Goal: Task Accomplishment & Management: Manage account settings

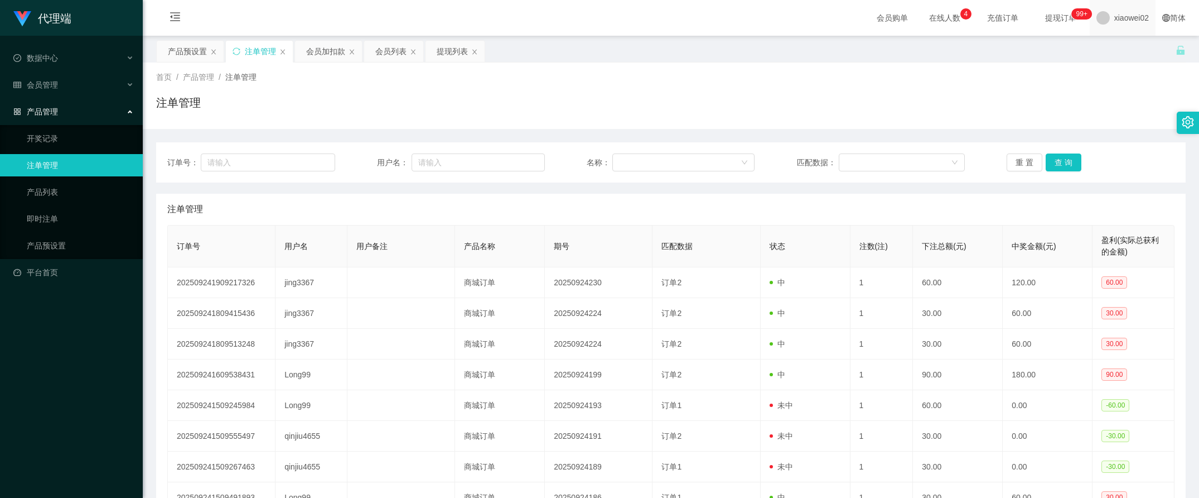
click at [1130, 18] on span "xiaowei02" at bounding box center [1132, 18] width 35 height 36
click at [1119, 56] on div "产品预设置 注单管理 会员加扣款 会员列表 提现列表" at bounding box center [666, 59] width 1020 height 38
click at [1115, 21] on span "xiaowei02" at bounding box center [1132, 18] width 35 height 36
click at [1112, 52] on span "退出登录" at bounding box center [1113, 49] width 31 height 9
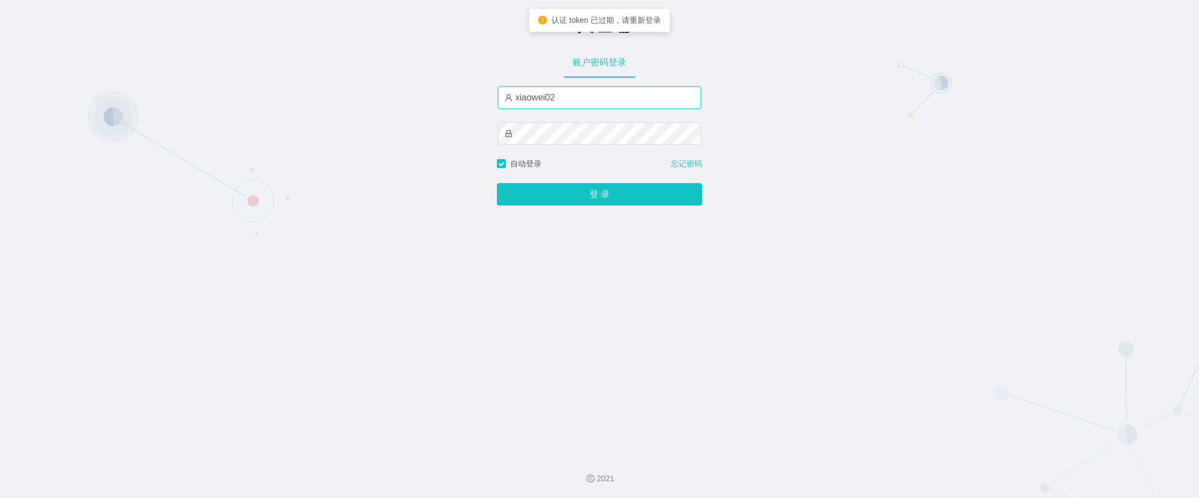
click at [580, 101] on input "xiaowei02" at bounding box center [599, 97] width 203 height 22
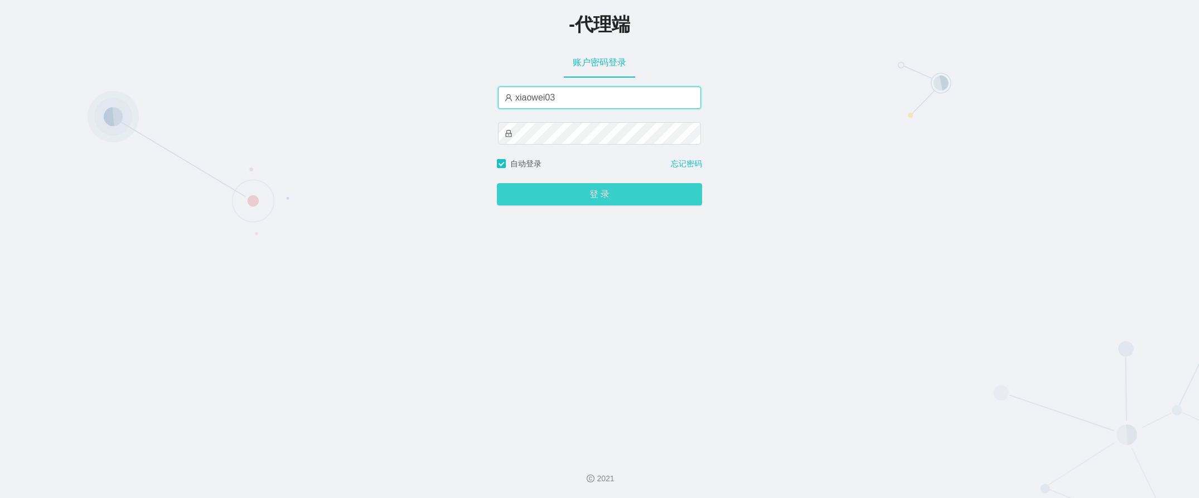
type input "xiaowei03"
click at [568, 187] on button "登 录" at bounding box center [599, 194] width 205 height 22
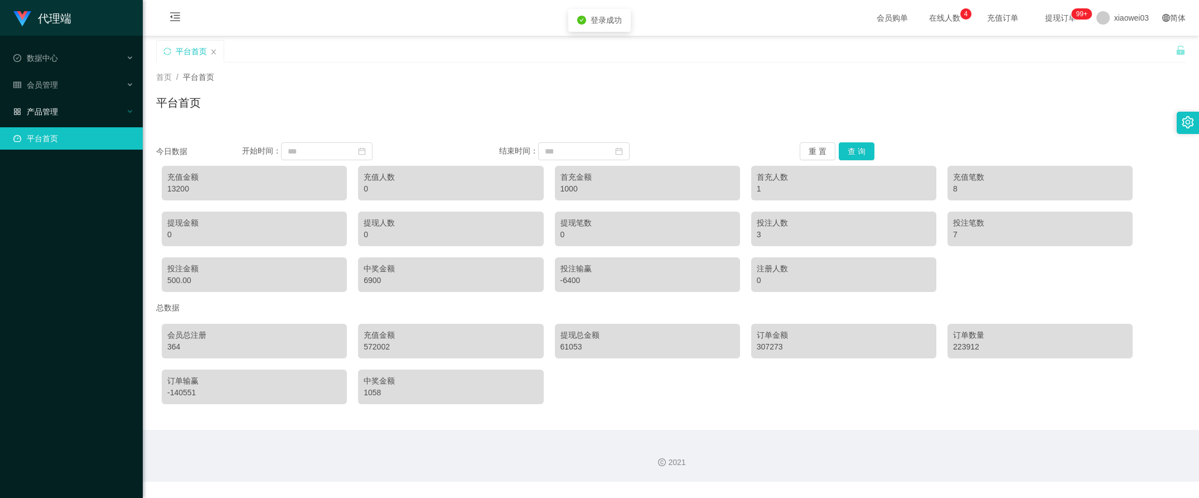
click at [108, 123] on li "产品管理" at bounding box center [71, 112] width 143 height 25
click at [104, 115] on div "产品管理" at bounding box center [71, 111] width 143 height 22
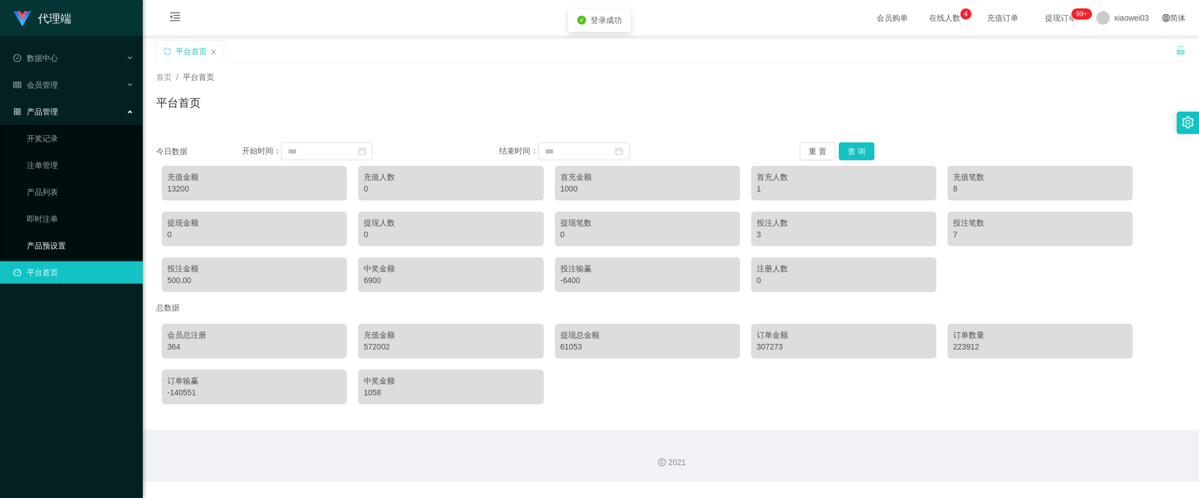
click at [62, 239] on link "产品预设置" at bounding box center [80, 245] width 107 height 22
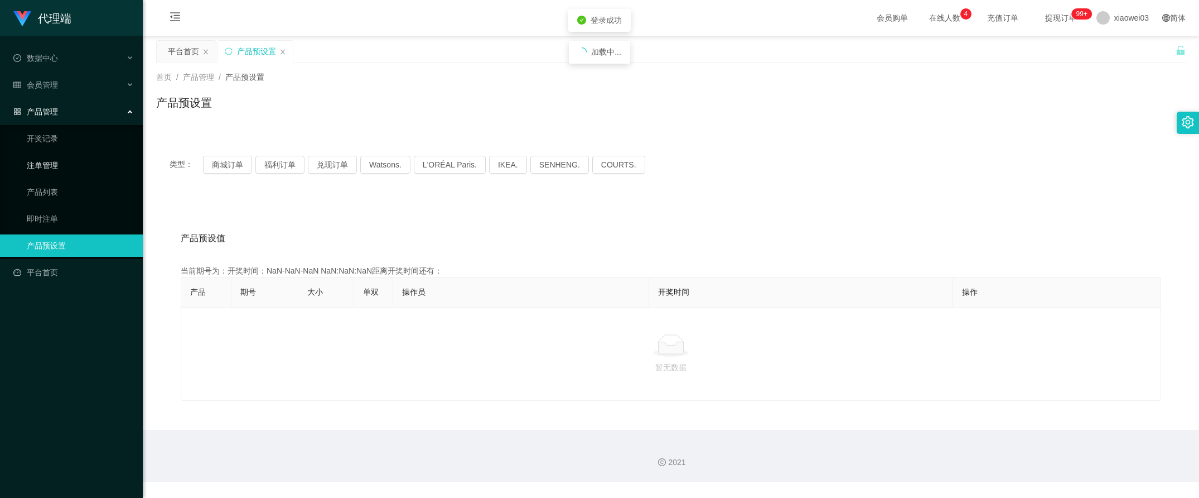
click at [60, 169] on link "注单管理" at bounding box center [80, 165] width 107 height 22
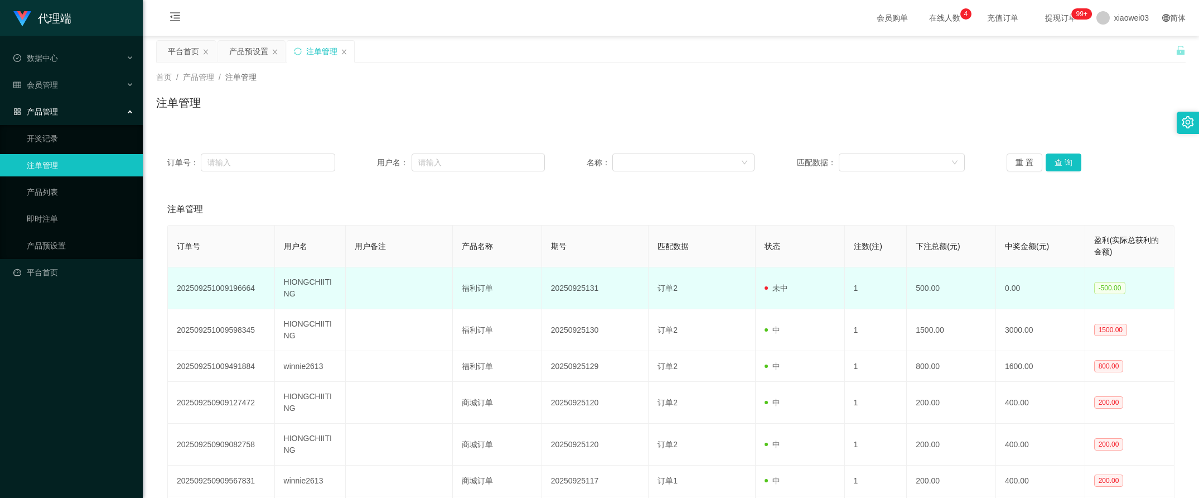
click at [441, 288] on td at bounding box center [399, 288] width 107 height 42
click at [942, 290] on td "500.00" at bounding box center [951, 288] width 89 height 42
click at [295, 281] on td "HIONGCHIITING" at bounding box center [310, 288] width 71 height 42
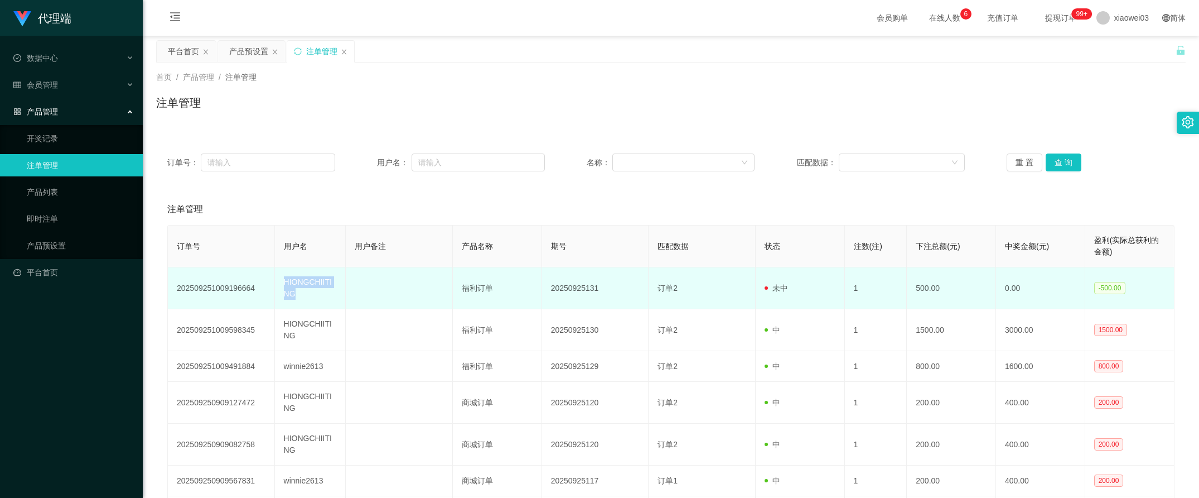
copy td "HIONGCHIITING"
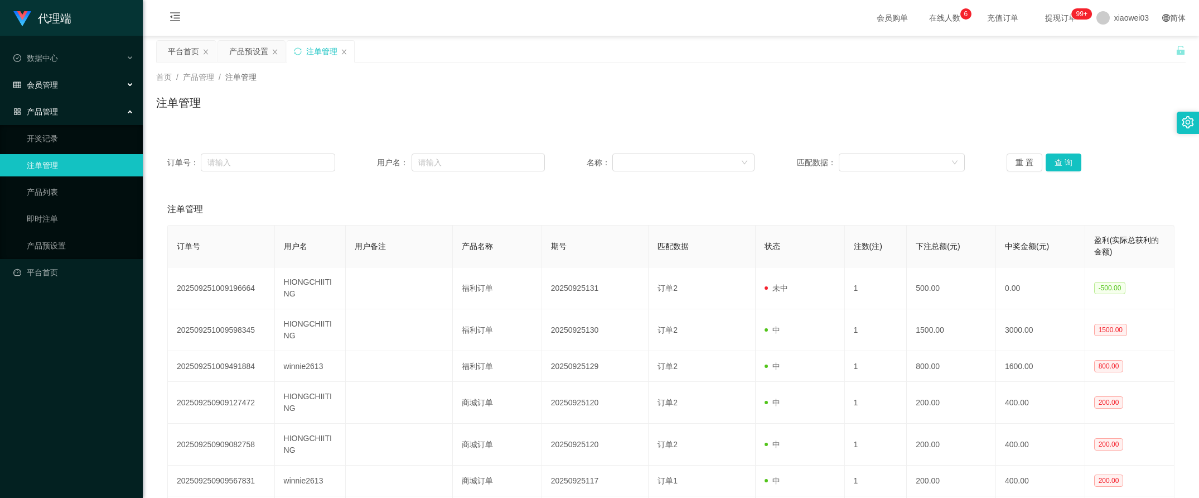
click at [62, 82] on div "会员管理" at bounding box center [71, 85] width 143 height 22
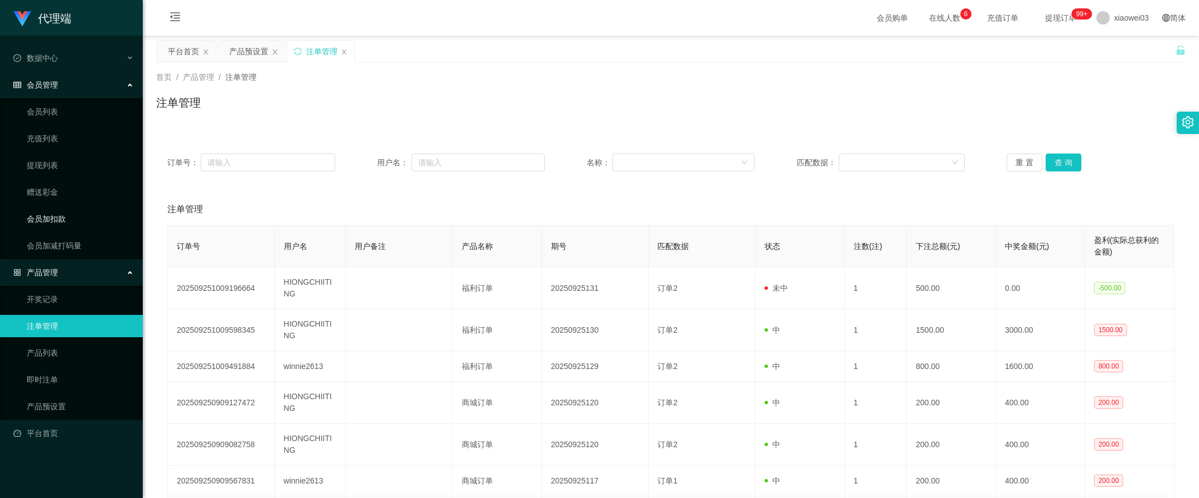
click at [50, 216] on link "会员加扣款" at bounding box center [80, 219] width 107 height 22
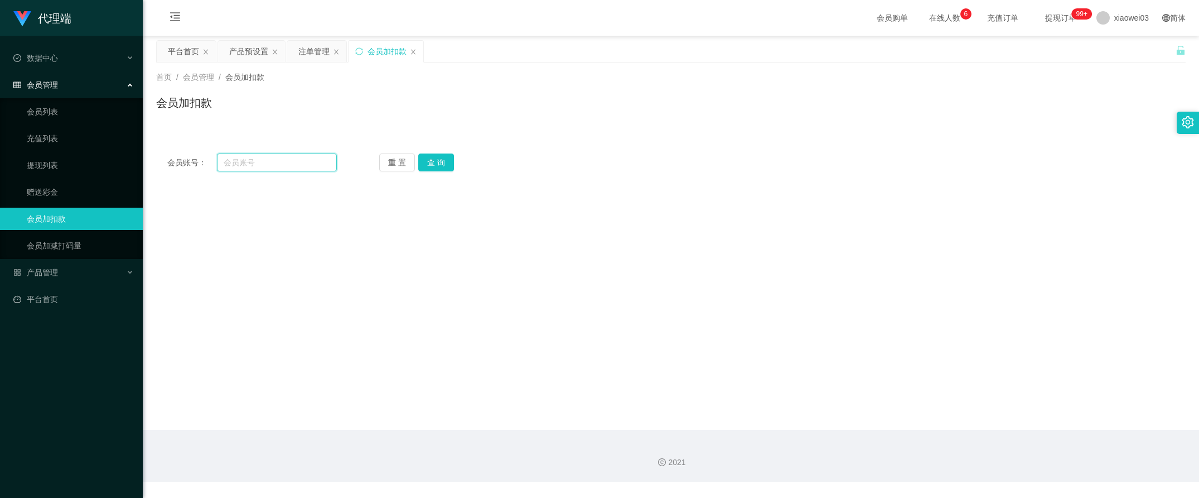
click at [238, 167] on input "text" at bounding box center [277, 162] width 120 height 18
paste input "HIONGCHIITING"
type input "HIONGCHIITING"
click at [428, 162] on button "查 询" at bounding box center [436, 162] width 36 height 18
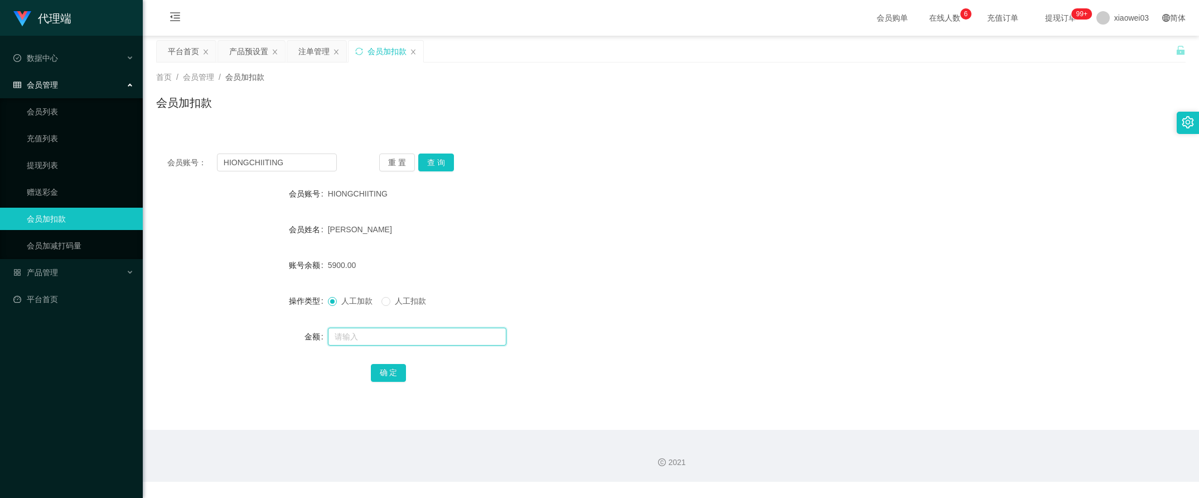
click at [348, 337] on input "text" at bounding box center [417, 336] width 179 height 18
type input "5200"
click at [322, 48] on div "注单管理" at bounding box center [313, 51] width 31 height 21
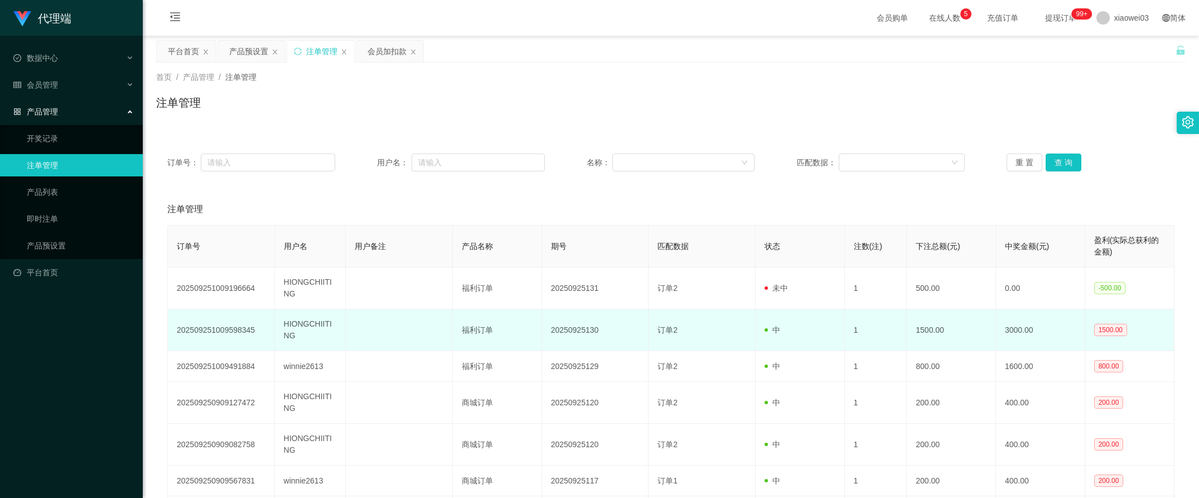
click at [851, 341] on td "1" at bounding box center [876, 330] width 62 height 42
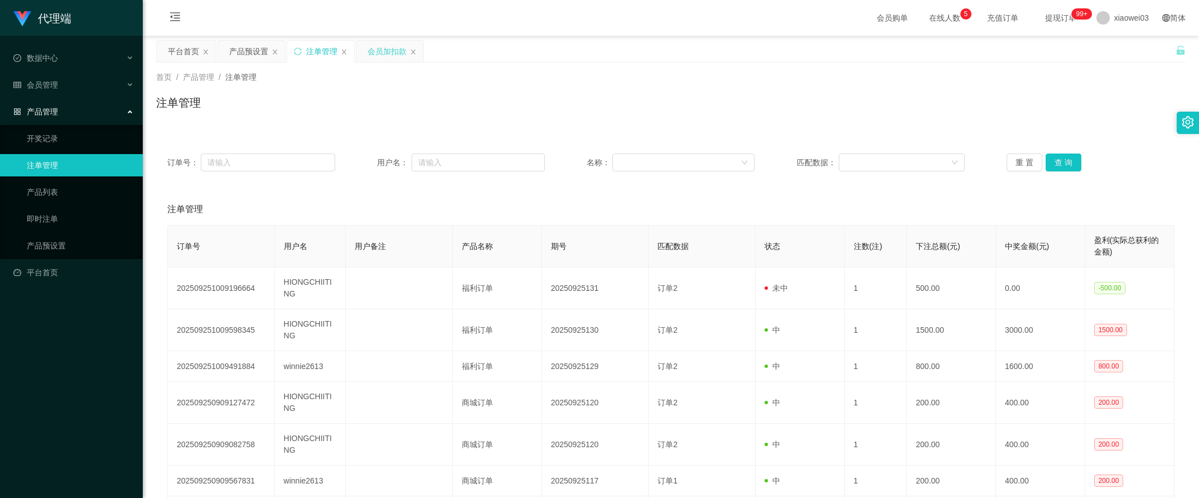
click at [383, 56] on div "会员加扣款" at bounding box center [387, 51] width 39 height 21
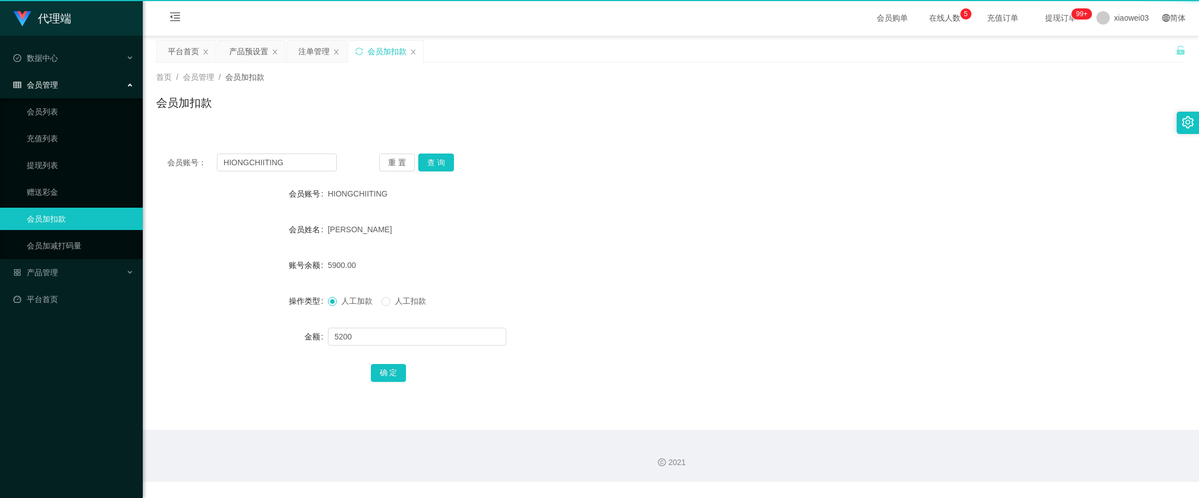
click at [385, 51] on div "会员加扣款" at bounding box center [387, 51] width 39 height 21
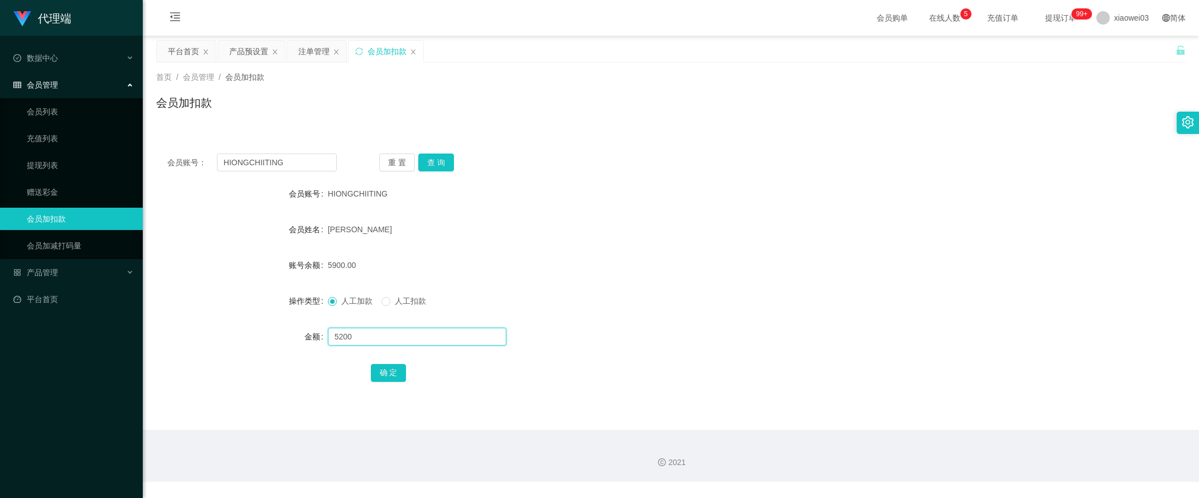
click at [363, 335] on input "5200" at bounding box center [417, 336] width 179 height 18
click at [392, 300] on span "人工扣款" at bounding box center [410, 300] width 40 height 9
click at [380, 340] on input "5200" at bounding box center [417, 336] width 179 height 18
drag, startPoint x: 380, startPoint y: 340, endPoint x: 258, endPoint y: 336, distance: 122.2
click at [262, 336] on div "金额 5200" at bounding box center [671, 336] width 1030 height 22
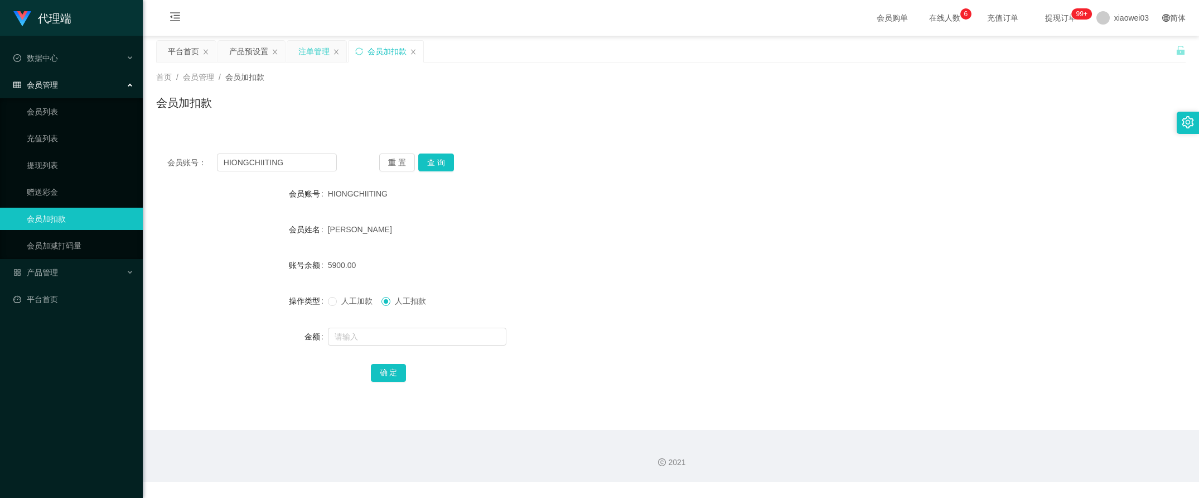
click at [314, 54] on div "注单管理" at bounding box center [313, 51] width 31 height 21
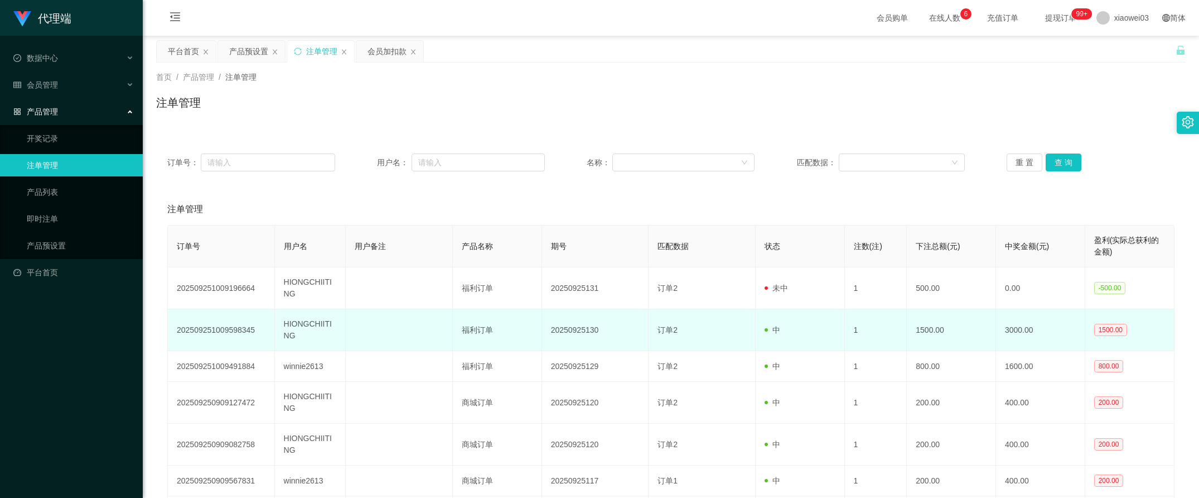
click at [592, 330] on td "20250925130" at bounding box center [595, 330] width 107 height 42
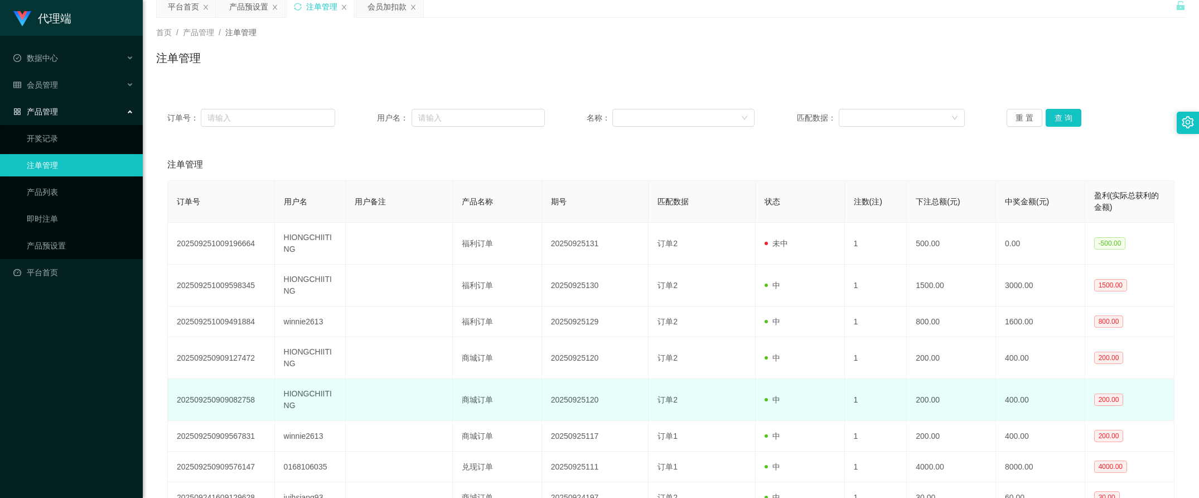
scroll to position [70, 0]
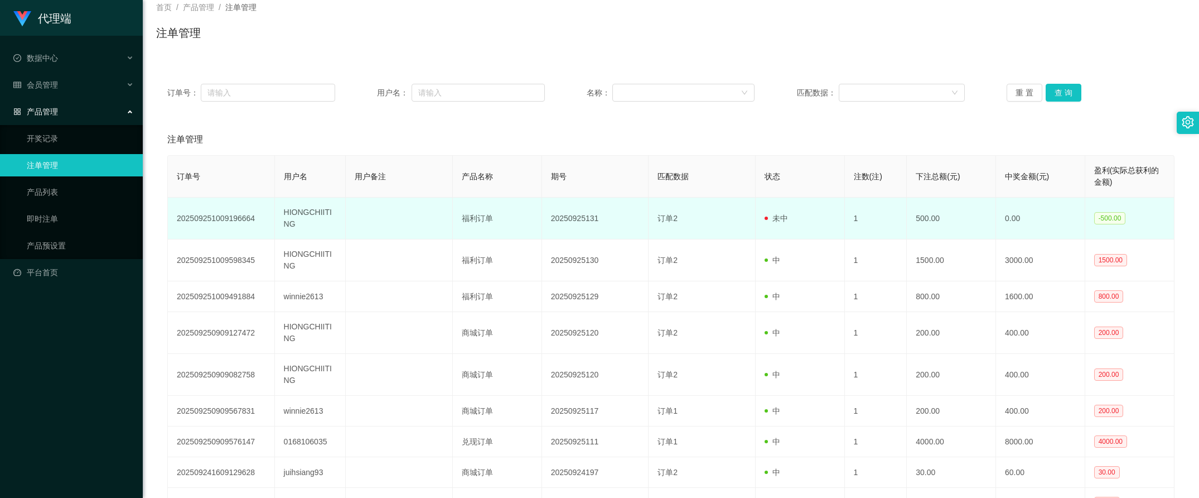
click at [321, 210] on td "HIONGCHIITING" at bounding box center [310, 218] width 71 height 42
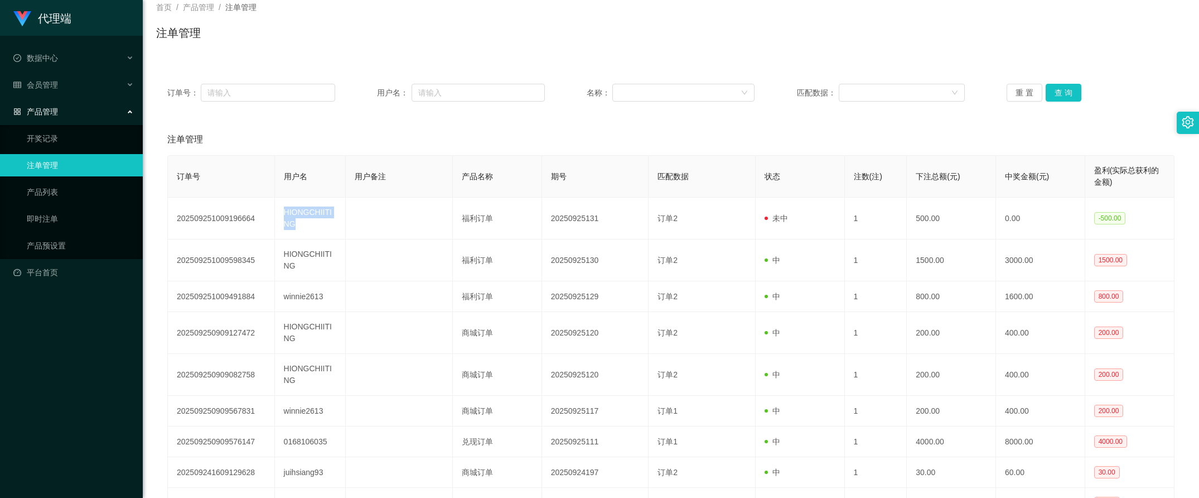
copy td "HIONGCHIITING"
click at [430, 103] on div "订单号： 用户名： 名称： 匹配数据： 重 置 查 询" at bounding box center [671, 93] width 1030 height 40
click at [504, 95] on input "text" at bounding box center [478, 93] width 133 height 18
paste input "HIONGCHIITING"
type input "HIONGCHIITING"
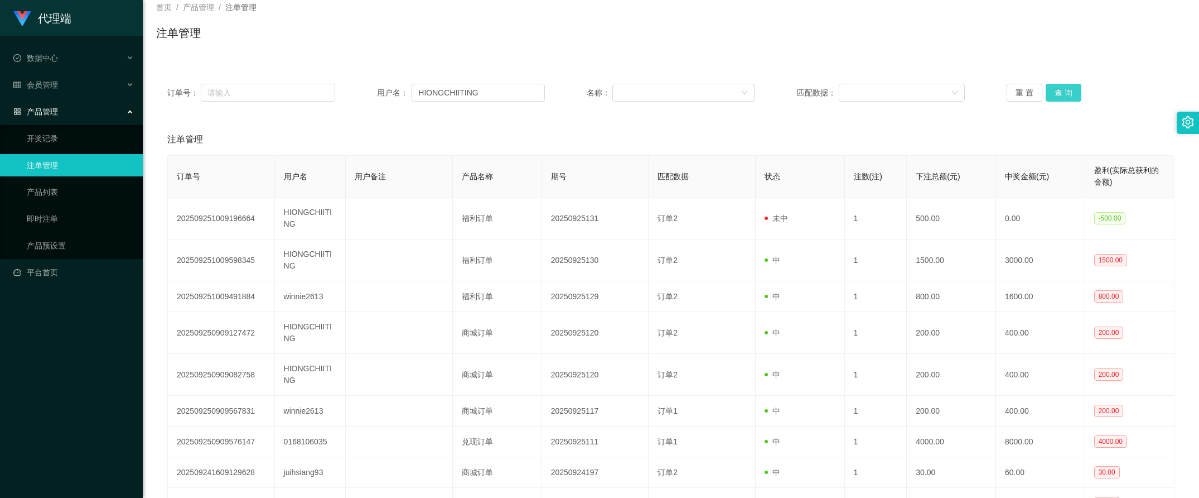
click at [1053, 90] on button "查 询" at bounding box center [1064, 93] width 36 height 18
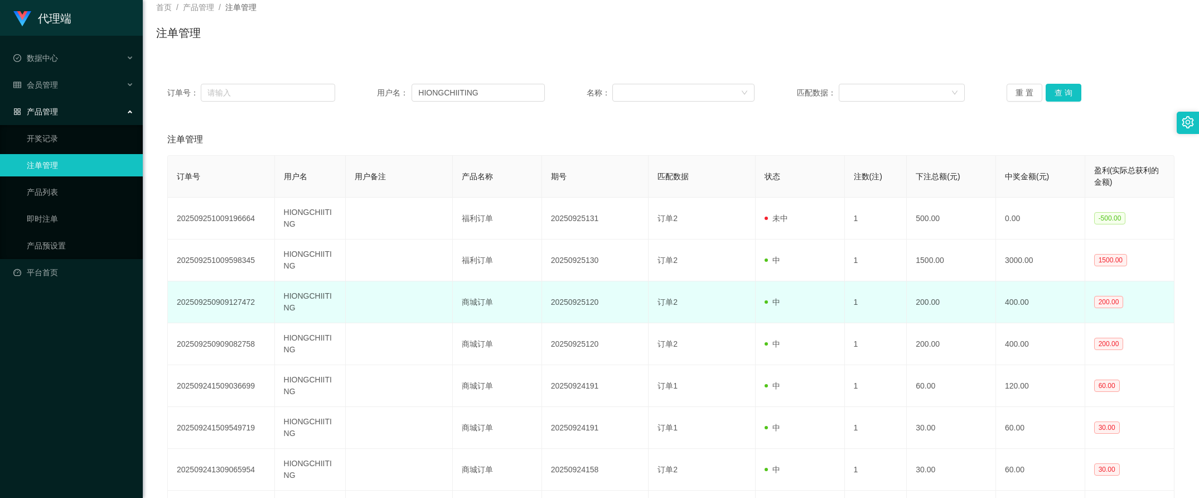
click at [946, 307] on td "200.00" at bounding box center [951, 302] width 89 height 42
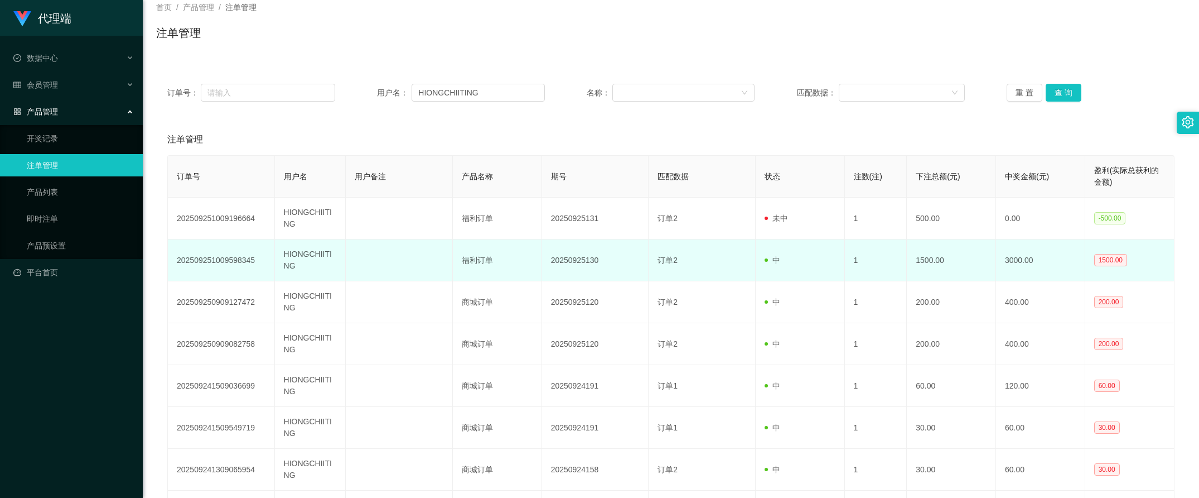
click at [561, 255] on td "20250925130" at bounding box center [595, 260] width 107 height 42
click at [952, 263] on td "1500.00" at bounding box center [951, 260] width 89 height 42
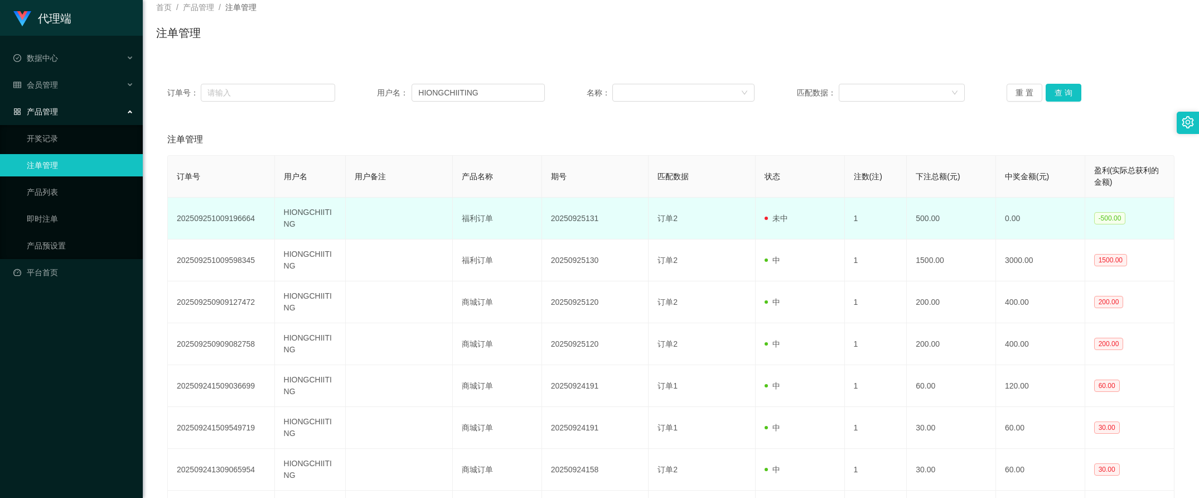
click at [872, 218] on td "1" at bounding box center [876, 218] width 62 height 42
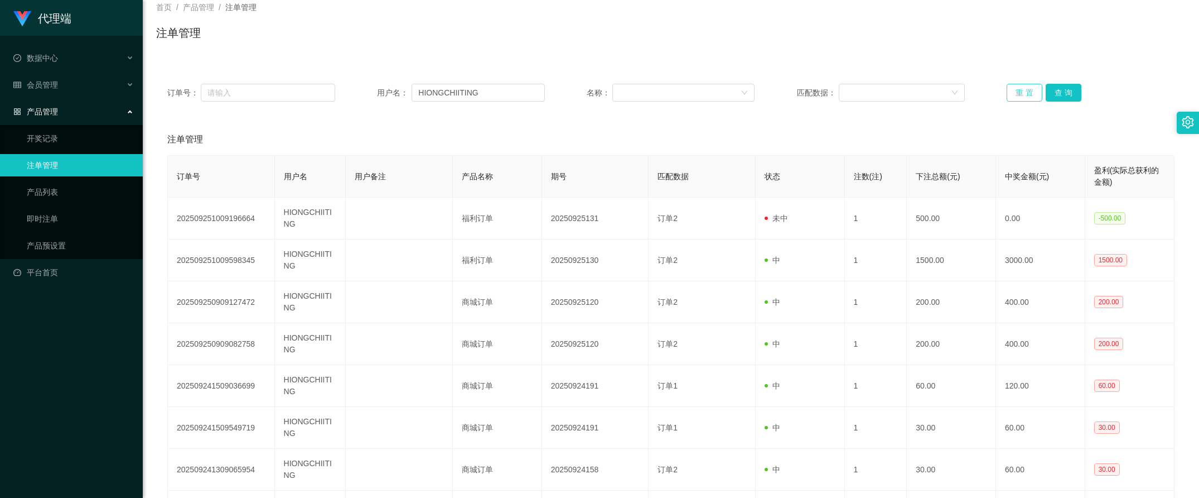
click at [1029, 91] on button "重 置" at bounding box center [1025, 93] width 36 height 18
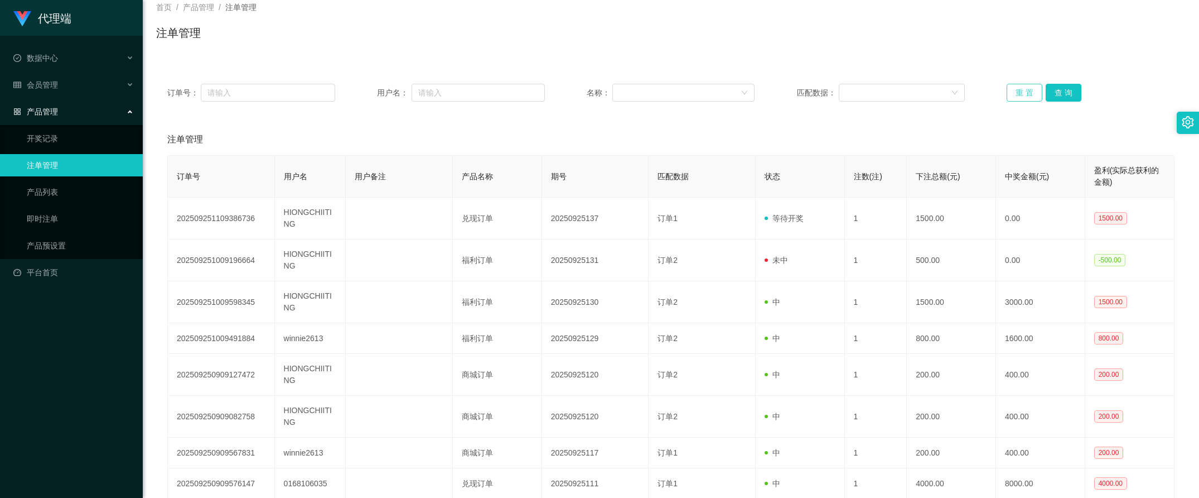
click at [1026, 88] on button "重 置" at bounding box center [1025, 93] width 36 height 18
click at [886, 133] on div "注单管理" at bounding box center [670, 139] width 1007 height 31
click at [1011, 80] on div "订单号： 用户名： 名称： 匹配数据： 重 置 查 询" at bounding box center [671, 93] width 1030 height 40
click at [1014, 85] on button "重 置" at bounding box center [1025, 93] width 36 height 18
click at [1012, 90] on button "重 置" at bounding box center [1025, 93] width 36 height 18
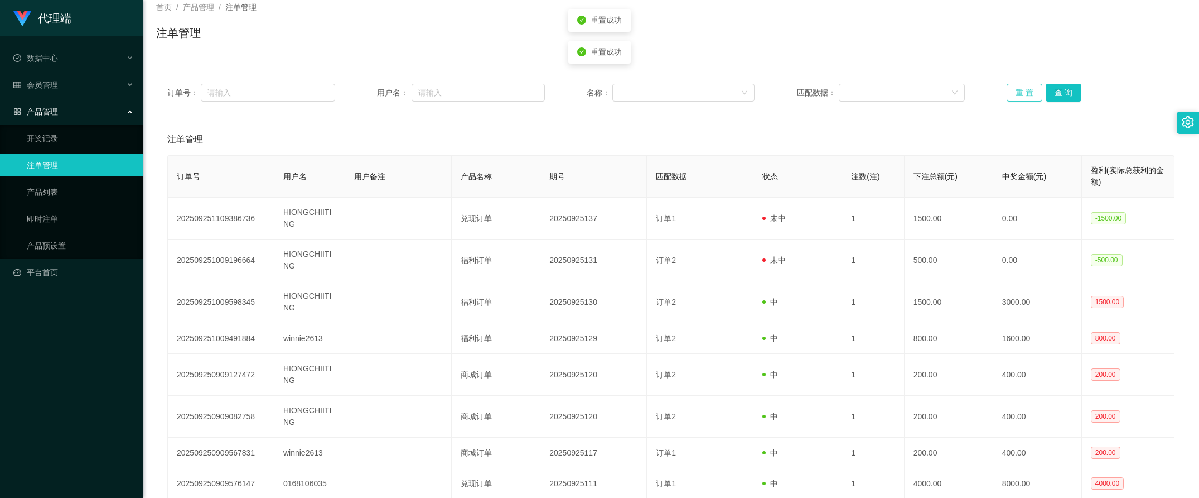
click at [1012, 90] on button "重 置" at bounding box center [1025, 93] width 36 height 18
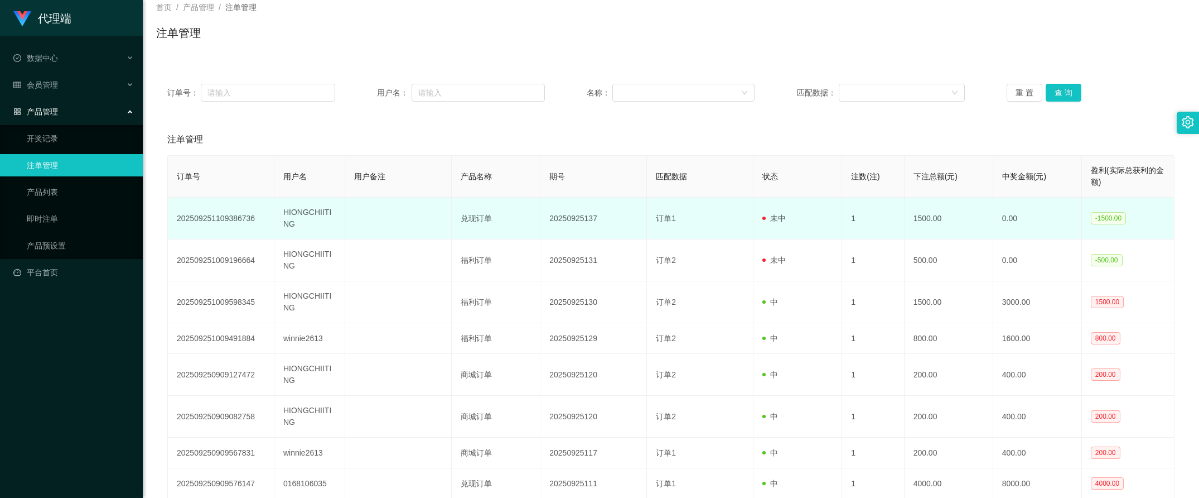
click at [286, 210] on td "HIONGCHIITING" at bounding box center [309, 218] width 71 height 42
copy td "HIONGCHIITING"
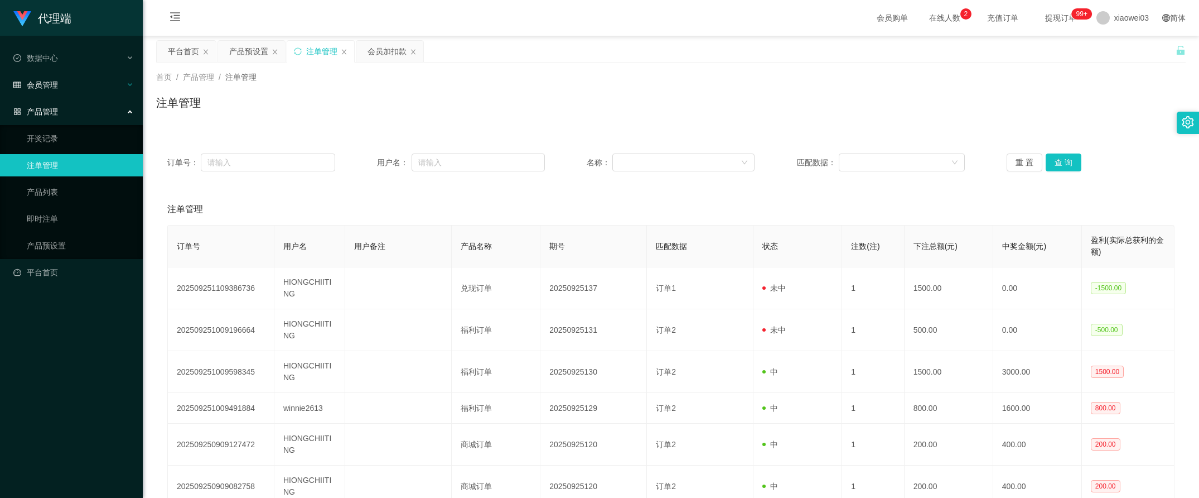
click at [77, 78] on div "会员管理" at bounding box center [71, 85] width 143 height 22
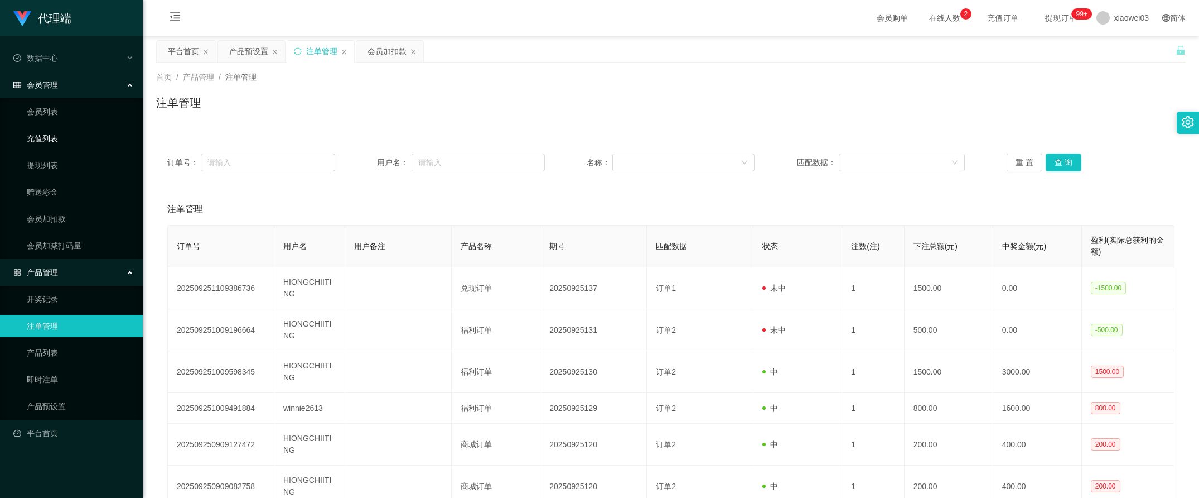
click at [67, 145] on link "充值列表" at bounding box center [80, 138] width 107 height 22
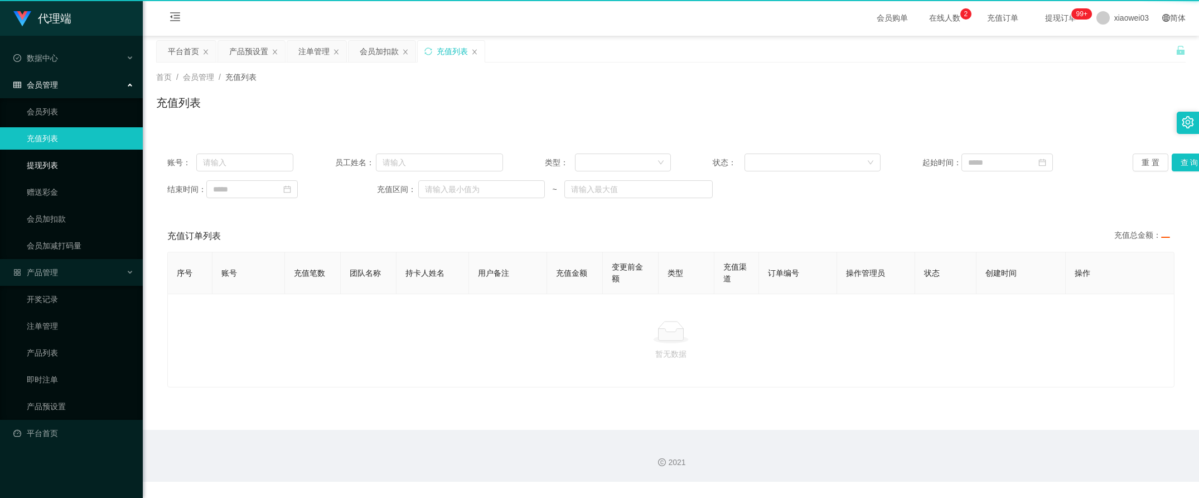
click at [57, 155] on link "提现列表" at bounding box center [80, 165] width 107 height 22
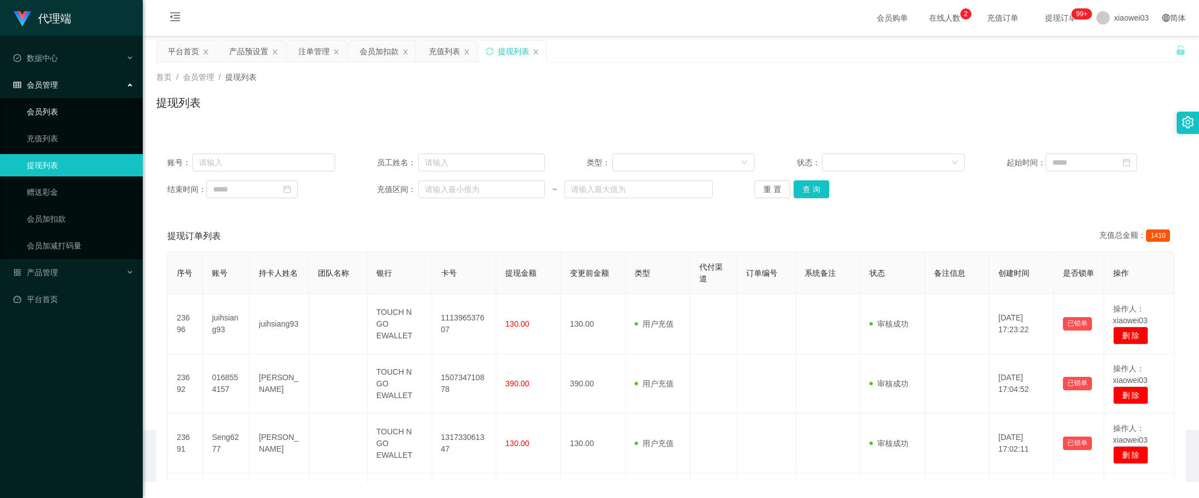
drag, startPoint x: 62, startPoint y: 108, endPoint x: 74, endPoint y: 109, distance: 11.8
click at [62, 107] on link "会员列表" at bounding box center [80, 111] width 107 height 22
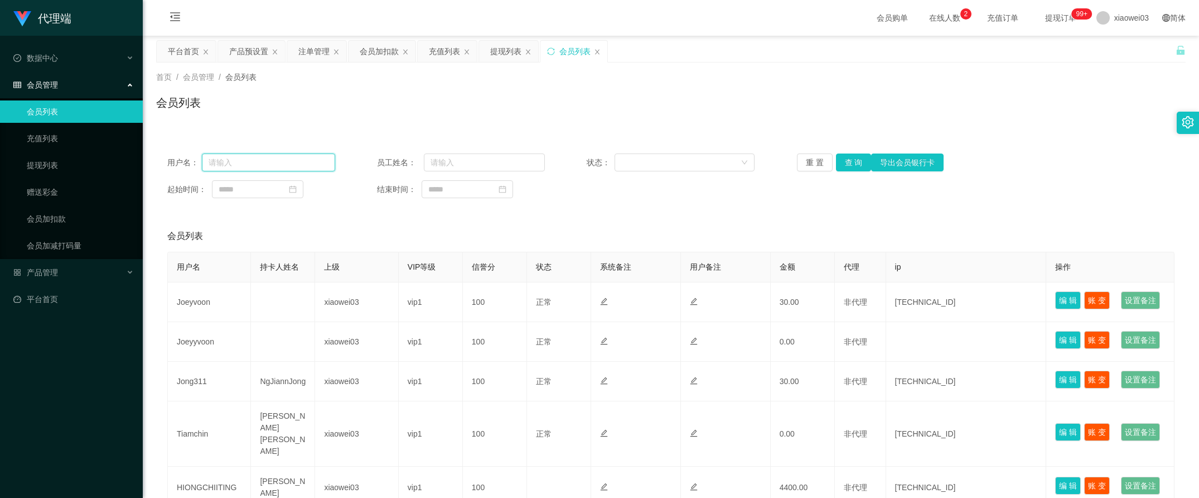
click at [263, 154] on input "text" at bounding box center [268, 162] width 133 height 18
paste input "HIONGCHIITING"
type input "HIONGCHIITING"
click at [841, 163] on button "查 询" at bounding box center [854, 162] width 36 height 18
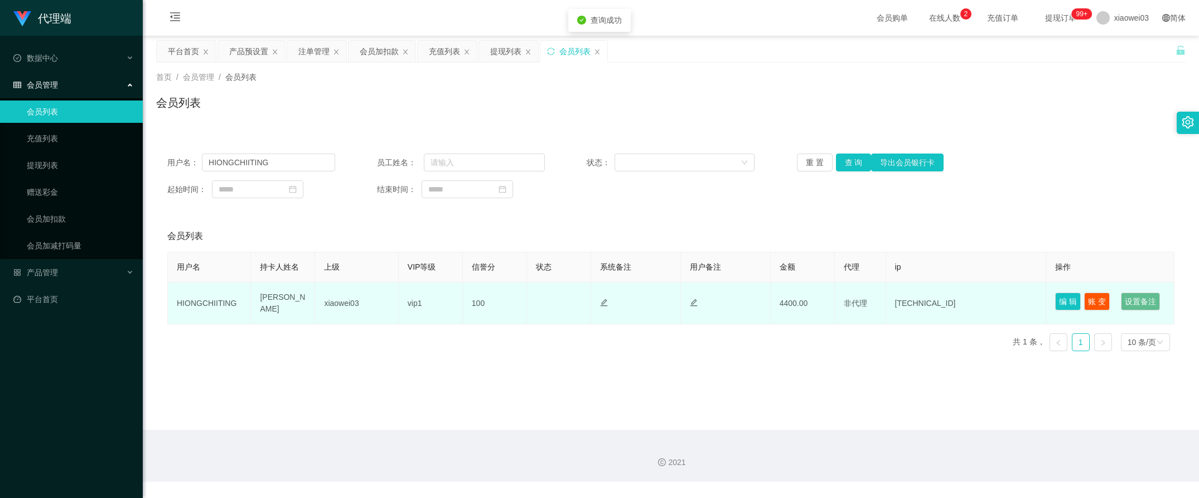
click at [1050, 292] on td "编 辑 账 变 设置备注" at bounding box center [1111, 303] width 128 height 42
click at [1058, 302] on button "编 辑" at bounding box center [1068, 301] width 26 height 18
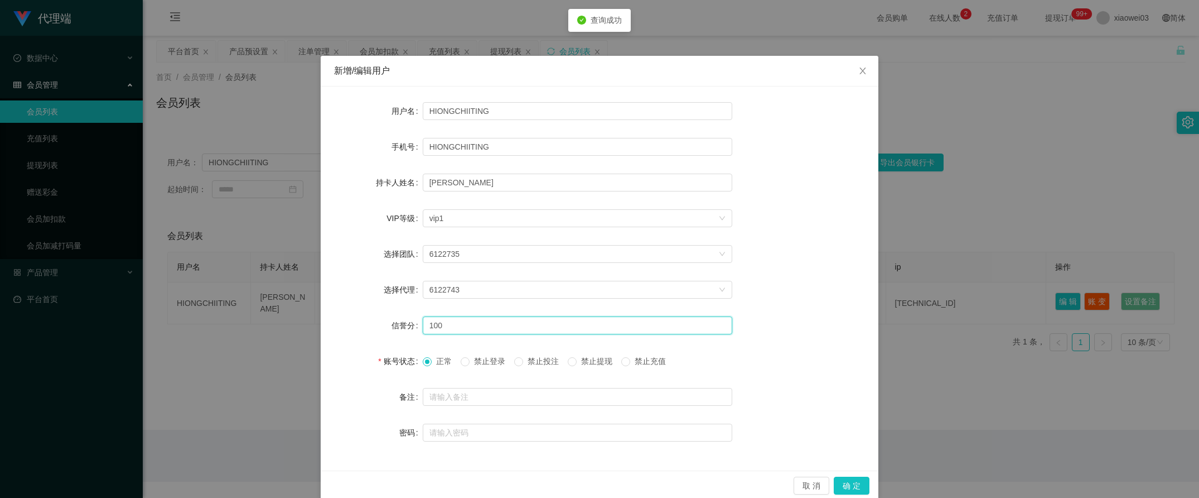
drag, startPoint x: 445, startPoint y: 324, endPoint x: 154, endPoint y: 290, distance: 292.6
click at [245, 308] on div "新增/编辑用户 用户名 HIONGCHIITING 手机号 HIONGCHIITING 持卡人姓名 [PERSON_NAME] VIP等级 选择VIP等级 v…" at bounding box center [599, 249] width 1199 height 498
type input "80"
click at [855, 492] on button "确 定" at bounding box center [852, 485] width 36 height 18
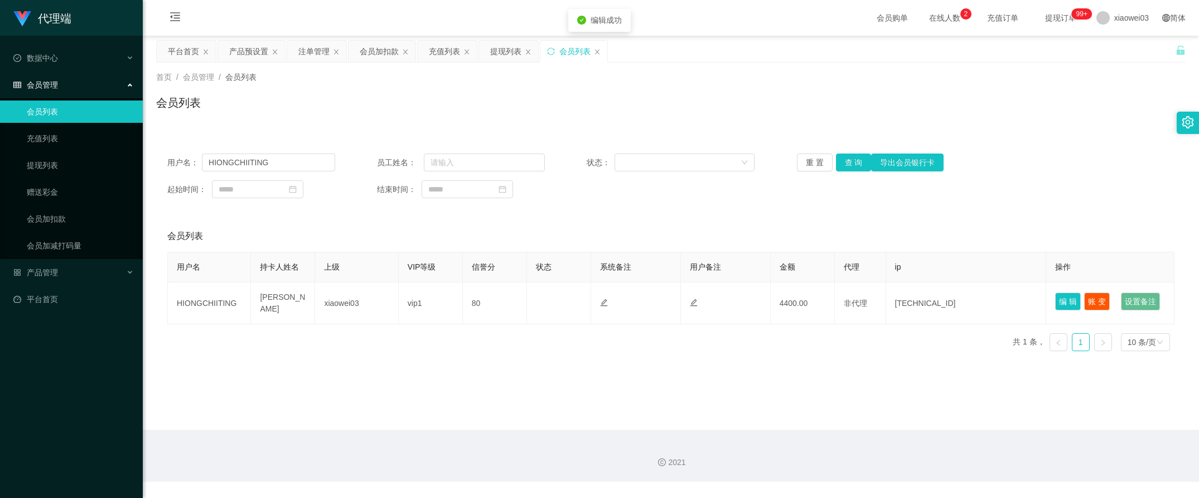
click at [915, 403] on main "关闭左侧 关闭右侧 关闭其它 刷新页面 平台首页 产品预设置 注单管理 会员加扣款 充值列表 提现列表 会员列表 首页 / 会员管理 / 会员列表 / 会员列…" at bounding box center [671, 233] width 1057 height 394
